Goal: Use online tool/utility: Utilize a website feature to perform a specific function

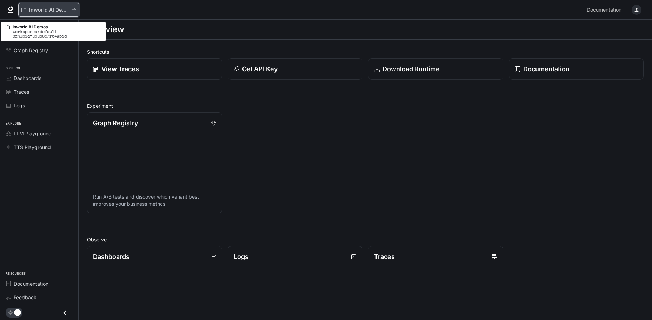
click at [50, 10] on p "Inworld AI Demos" at bounding box center [48, 10] width 39 height 6
click at [45, 12] on p "Inworld AI Demos" at bounding box center [48, 10] width 39 height 6
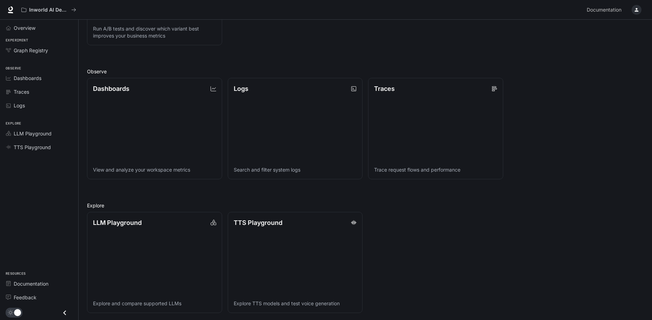
scroll to position [170, 0]
click at [32, 79] on span "Dashboards" at bounding box center [28, 77] width 28 height 7
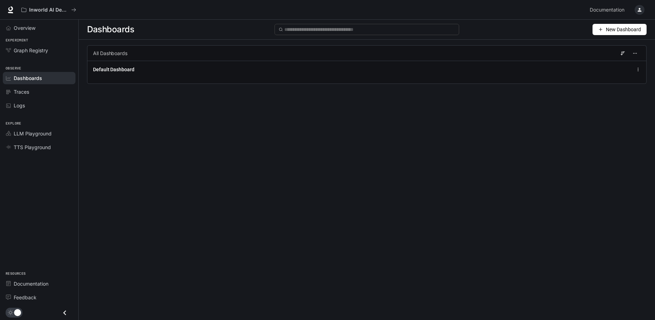
click at [638, 8] on icon "button" at bounding box center [640, 10] width 6 height 6
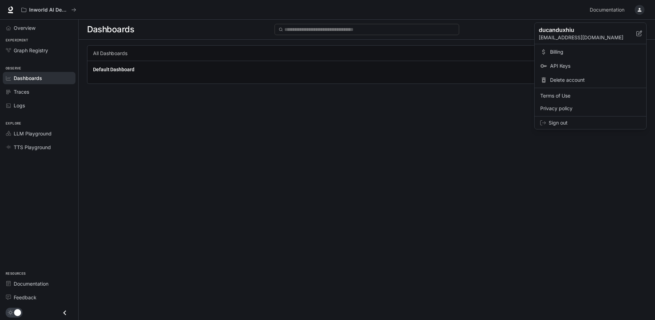
click at [463, 135] on div at bounding box center [327, 160] width 655 height 320
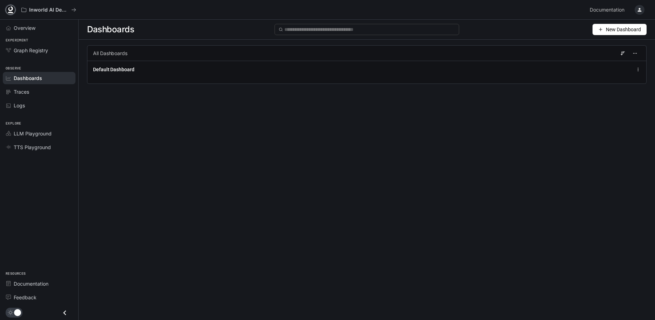
click at [8, 11] on icon at bounding box center [10, 9] width 7 height 7
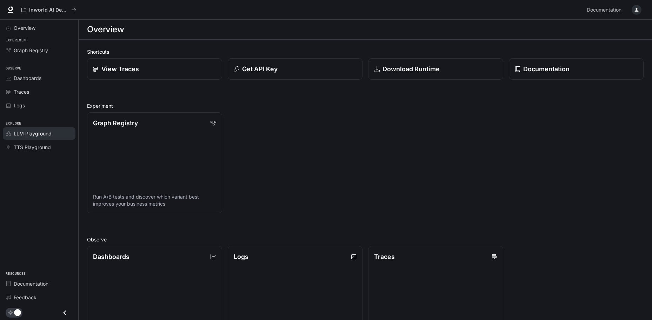
click at [29, 132] on span "LLM Playground" at bounding box center [33, 133] width 38 height 7
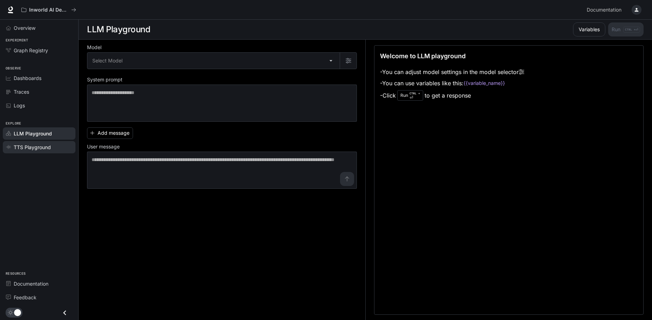
click at [51, 150] on span "TTS Playground" at bounding box center [32, 147] width 37 height 7
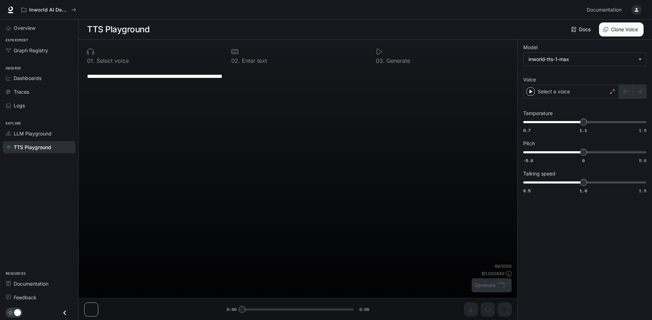
type textarea "**********"
type input "***"
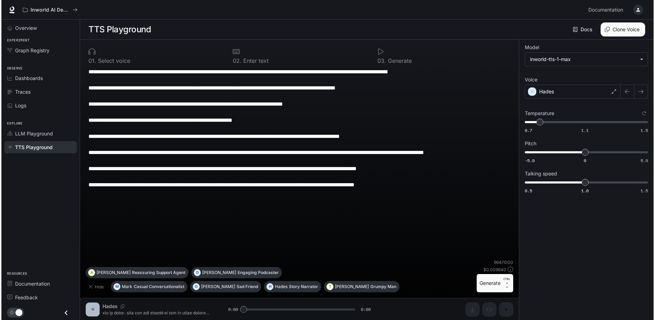
scroll to position [0, 0]
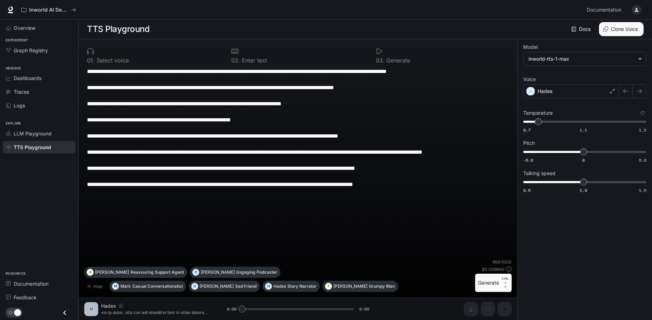
click at [637, 10] on icon "button" at bounding box center [637, 10] width 6 height 6
